Goal: Task Accomplishment & Management: Use online tool/utility

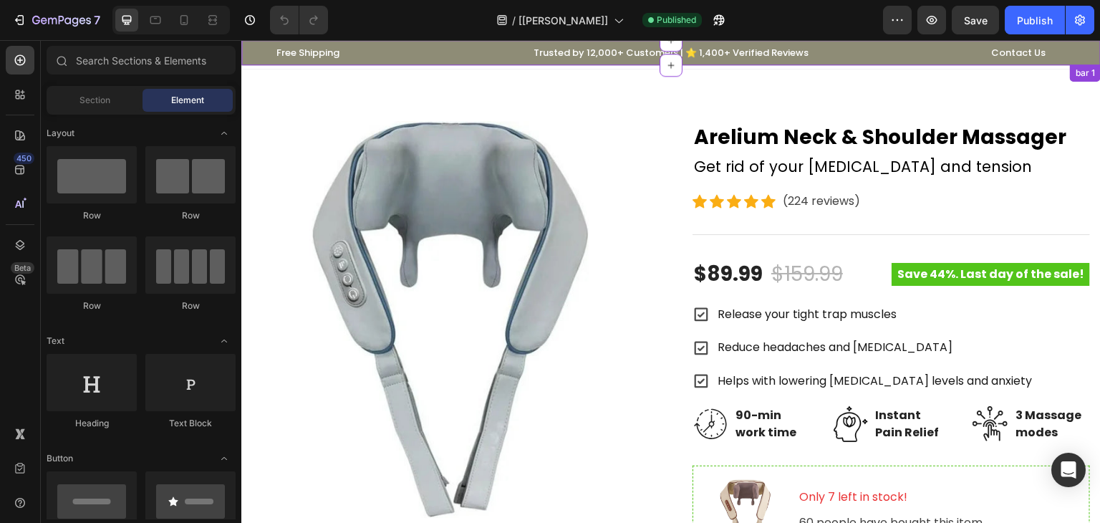
click at [375, 55] on div "Free Shipping Text block Row Trusted by 12,000+ Customers | ⭐ 1,400+ Verified R…" at bounding box center [671, 52] width 838 height 19
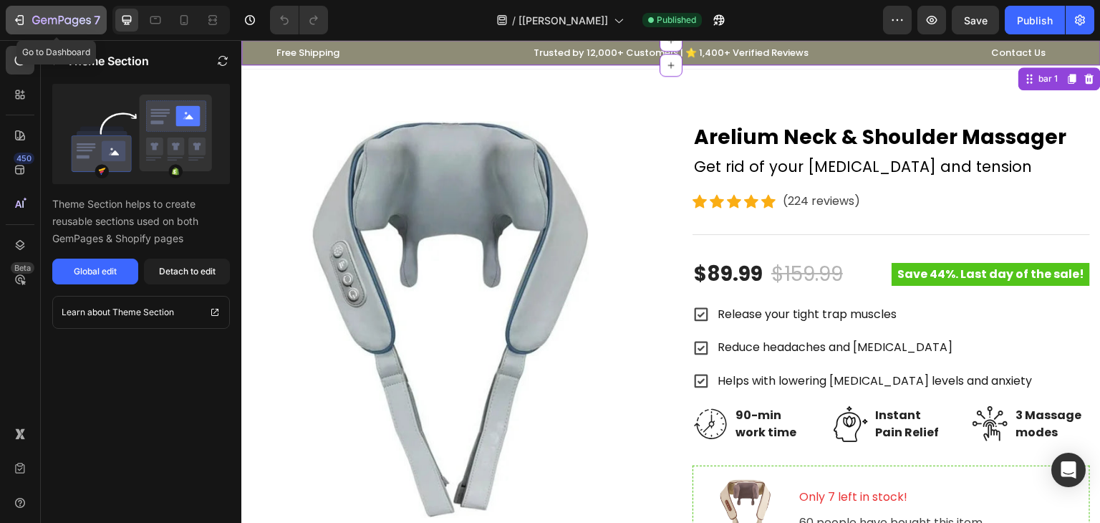
click at [8, 21] on button "7" at bounding box center [56, 20] width 101 height 29
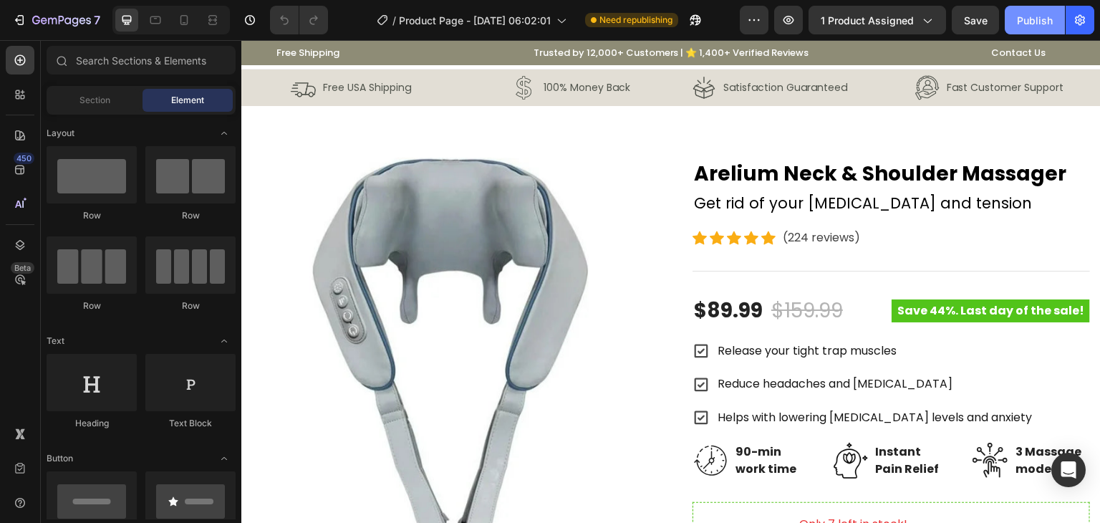
click at [1030, 32] on button "Publish" at bounding box center [1035, 20] width 60 height 29
click at [18, 164] on icon at bounding box center [20, 170] width 14 height 14
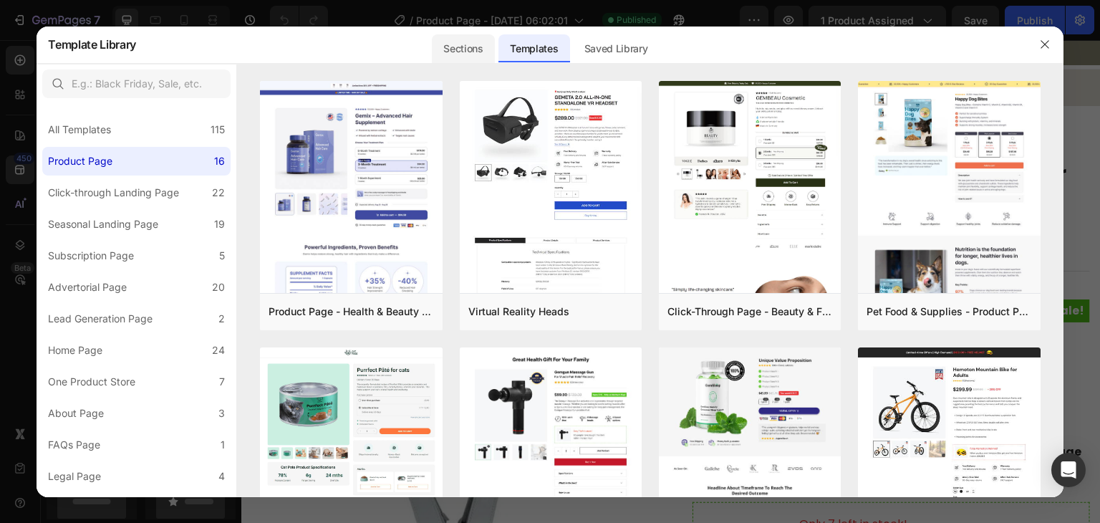
click at [479, 42] on div "Sections" at bounding box center [463, 48] width 62 height 29
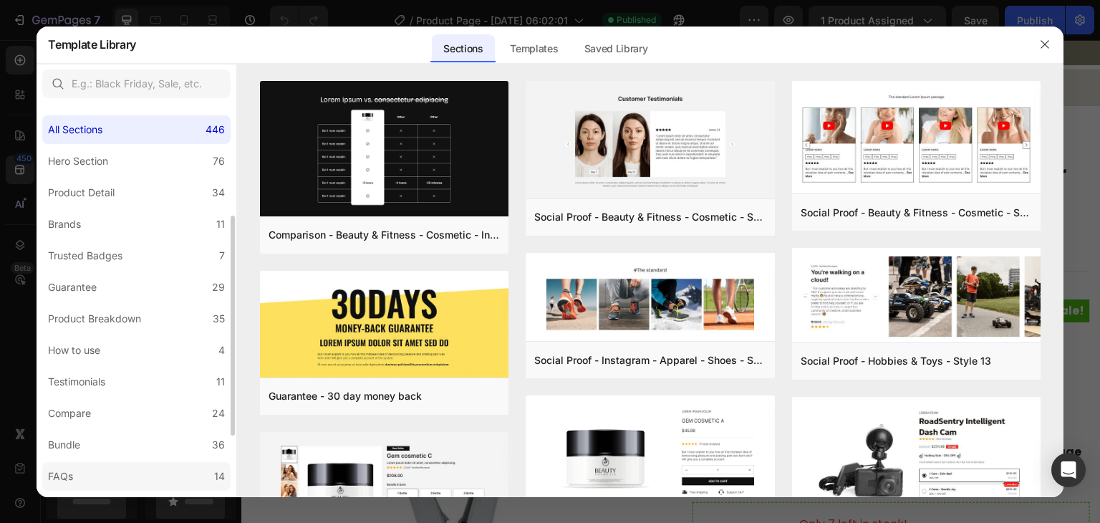
scroll to position [72, 0]
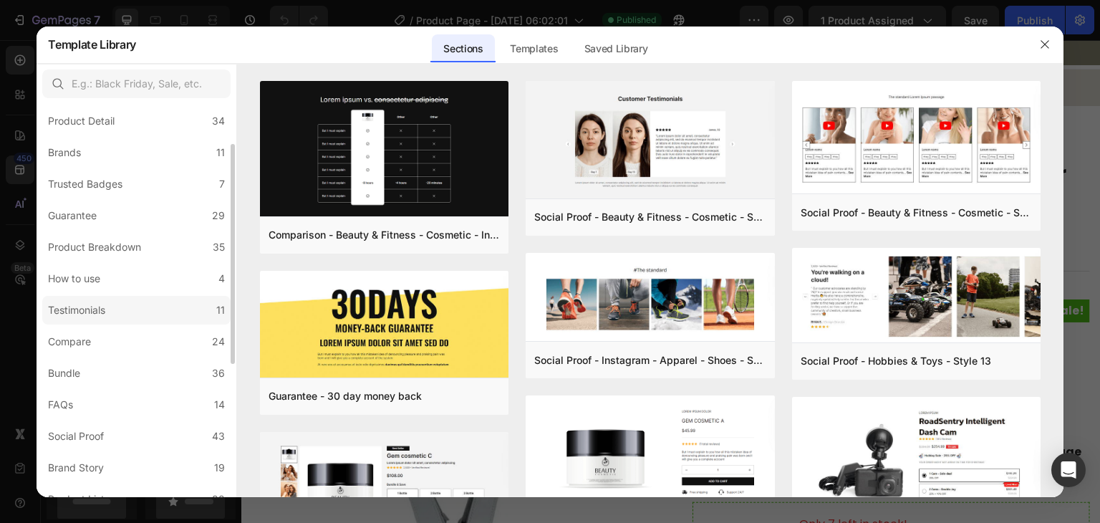
click at [133, 299] on label "Testimonials 11" at bounding box center [136, 310] width 188 height 29
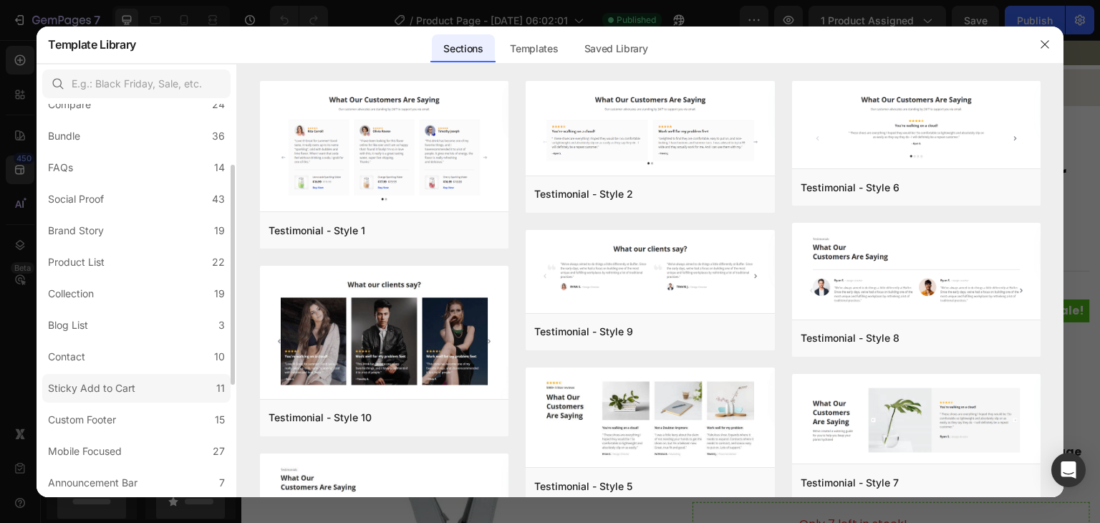
scroll to position [237, 0]
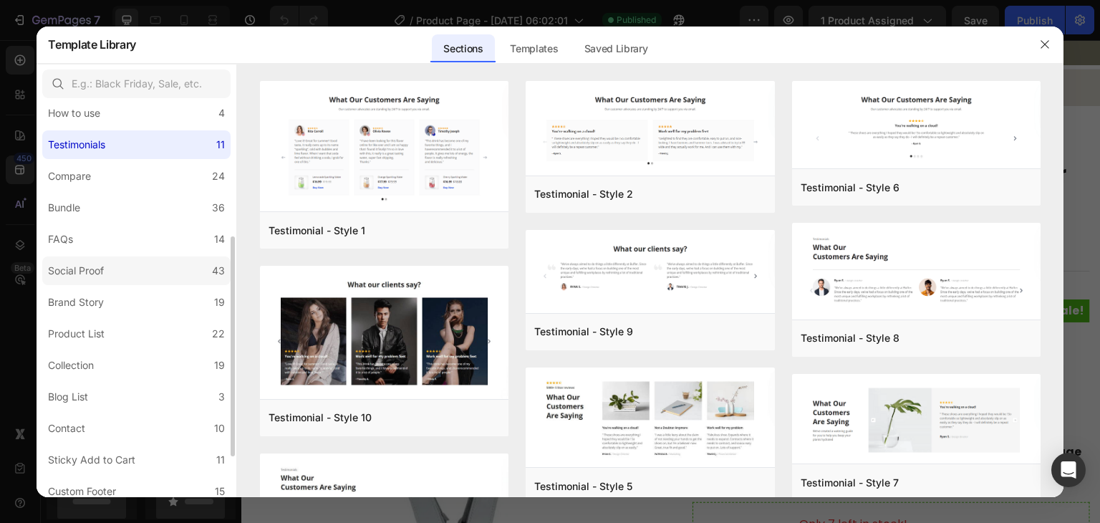
click at [172, 270] on label "Social Proof 43" at bounding box center [136, 270] width 188 height 29
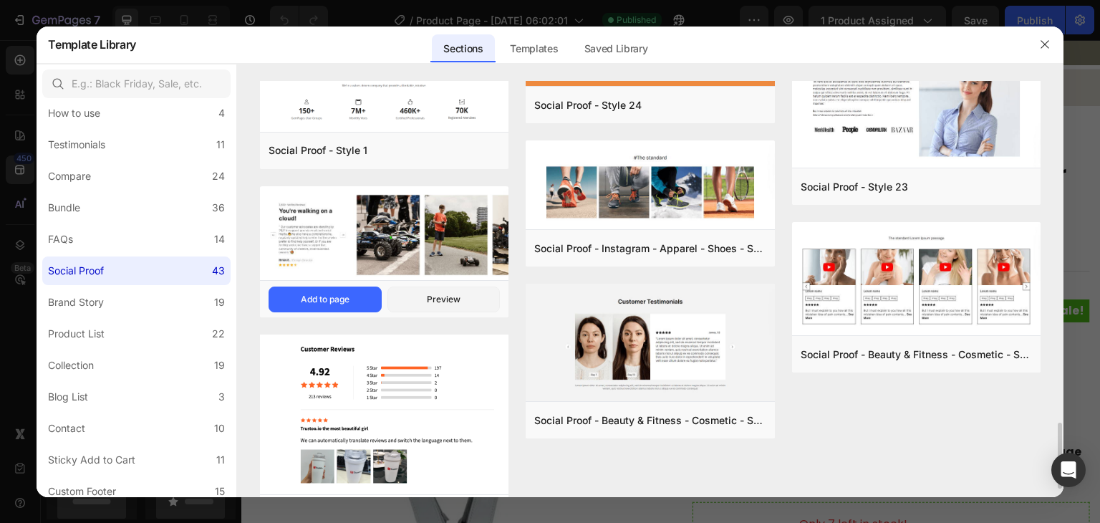
scroll to position [2199, 0]
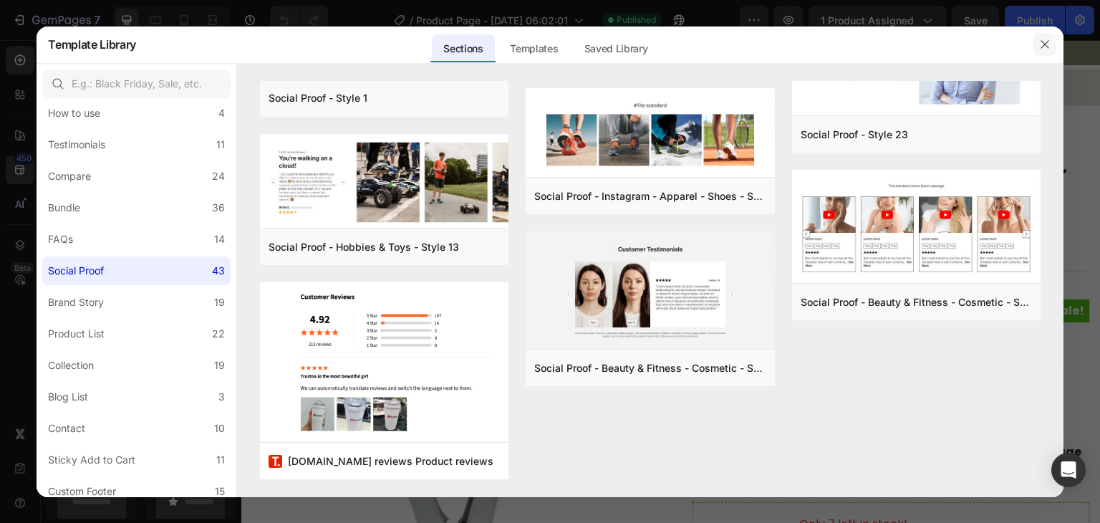
click at [1038, 42] on button "button" at bounding box center [1045, 44] width 23 height 23
